Goal: Information Seeking & Learning: Learn about a topic

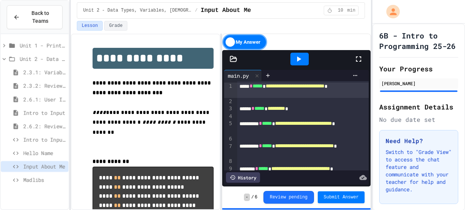
scroll to position [56, 0]
click at [39, 175] on div "Madlibs" at bounding box center [35, 180] width 68 height 11
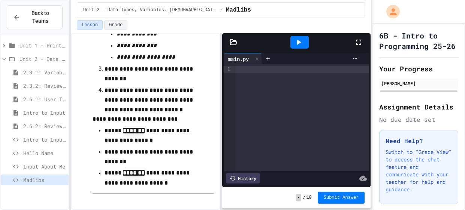
scroll to position [806, 0]
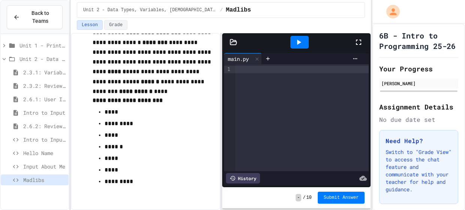
click at [54, 140] on span "Intro to Input Exercise" at bounding box center [44, 140] width 42 height 8
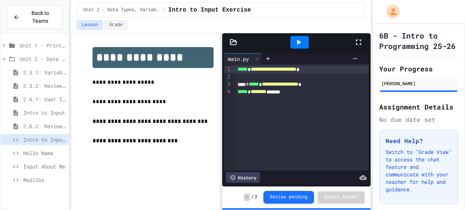
click at [54, 155] on span "Hello Name" at bounding box center [44, 153] width 42 height 8
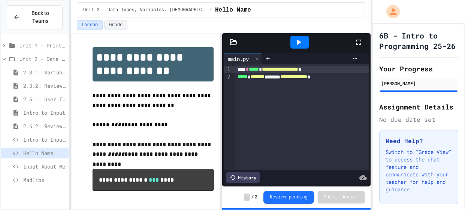
click at [54, 151] on span "Hello Name" at bounding box center [44, 153] width 42 height 8
click at [55, 159] on div "Hello Name" at bounding box center [35, 154] width 68 height 13
click at [54, 166] on span "Input About Me" at bounding box center [44, 167] width 42 height 8
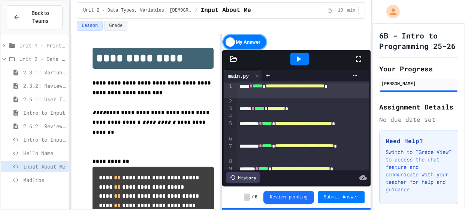
click at [295, 60] on icon at bounding box center [298, 59] width 9 height 9
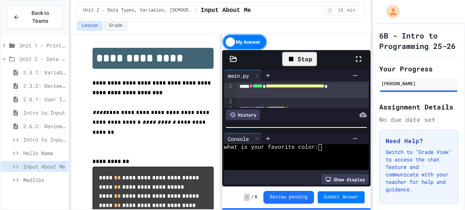
click at [325, 149] on textarea "Terminal input" at bounding box center [323, 147] width 3 height 6
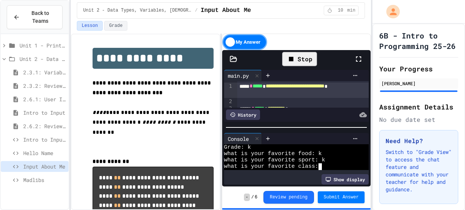
scroll to position [6, 0]
click at [294, 52] on div "Stop" at bounding box center [299, 59] width 35 height 14
click at [294, 52] on div at bounding box center [299, 59] width 26 height 20
click at [294, 55] on icon at bounding box center [298, 59] width 9 height 9
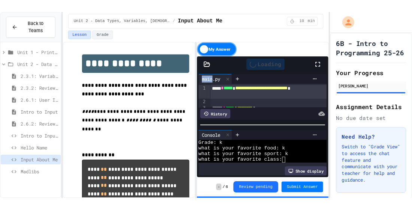
scroll to position [0, 0]
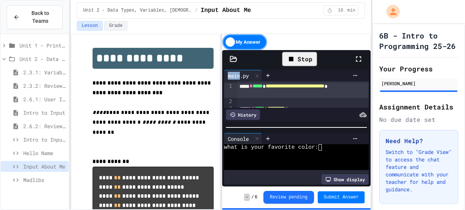
click at [325, 147] on div "what is your favorite color:" at bounding box center [293, 147] width 138 height 6
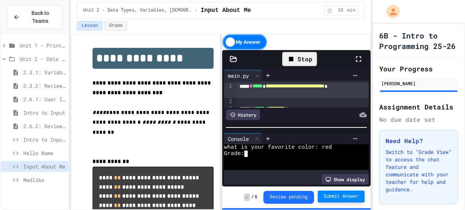
click at [341, 198] on span "Submit Answer" at bounding box center [340, 197] width 35 height 6
